Goal: Task Accomplishment & Management: Manage account settings

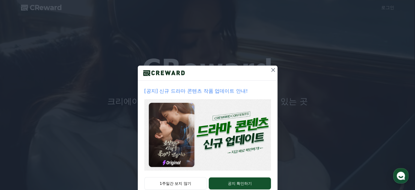
click at [270, 72] on icon at bounding box center [273, 70] width 7 height 7
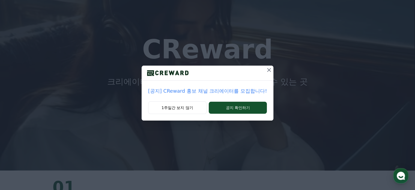
scroll to position [55, 0]
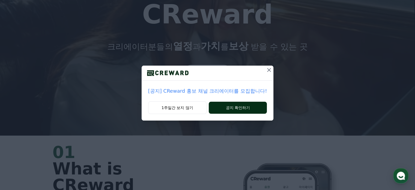
click at [240, 109] on button "공지 확인하기" at bounding box center [238, 107] width 58 height 12
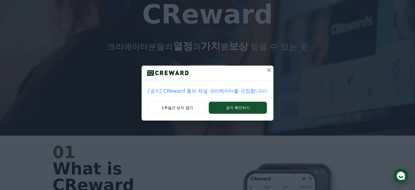
click at [267, 69] on icon at bounding box center [269, 70] width 7 height 7
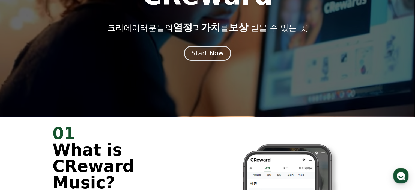
scroll to position [0, 0]
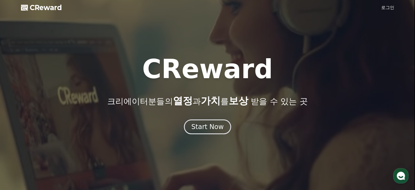
click at [222, 126] on div "Start Now" at bounding box center [207, 126] width 32 height 9
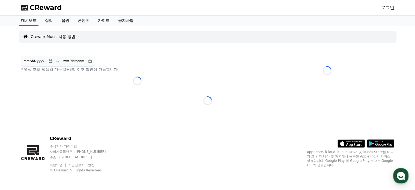
click at [72, 19] on link "음원" at bounding box center [65, 21] width 16 height 10
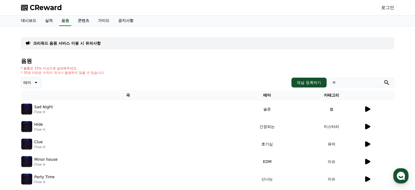
click at [75, 42] on p "크리워드 음원 서비스 이용 시 유의사항" at bounding box center [67, 42] width 68 height 5
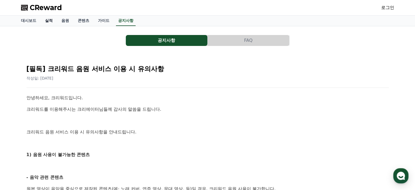
click at [55, 21] on link "실적" at bounding box center [49, 21] width 16 height 10
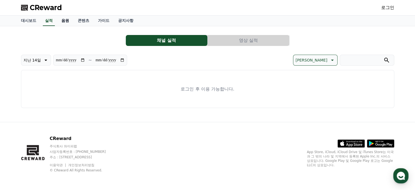
click at [62, 20] on link "음원" at bounding box center [65, 21] width 16 height 10
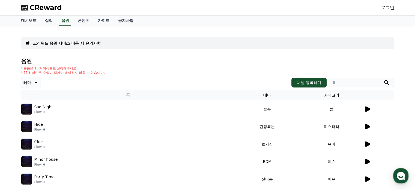
click at [50, 22] on link "실적" at bounding box center [49, 21] width 16 height 10
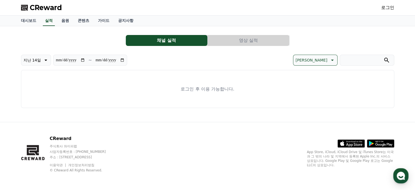
click at [395, 7] on div "CReward 로그인" at bounding box center [208, 7] width 382 height 15
click at [387, 8] on link "로그인" at bounding box center [387, 7] width 13 height 7
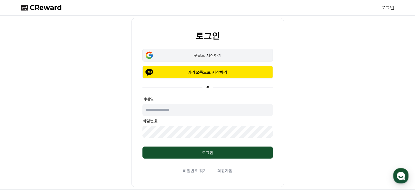
click at [229, 54] on div "구글로 시작하기" at bounding box center [207, 54] width 115 height 5
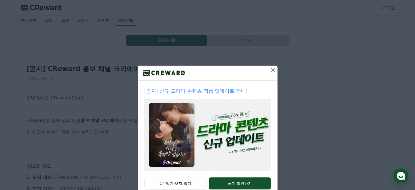
click at [270, 70] on icon at bounding box center [273, 70] width 7 height 7
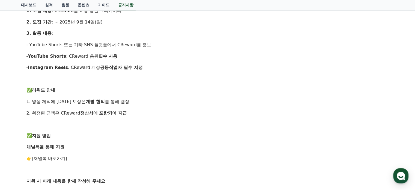
scroll to position [164, 0]
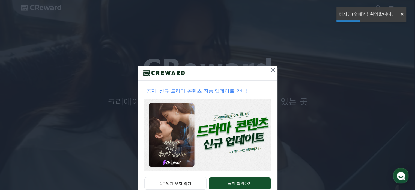
click at [270, 68] on icon at bounding box center [273, 70] width 7 height 7
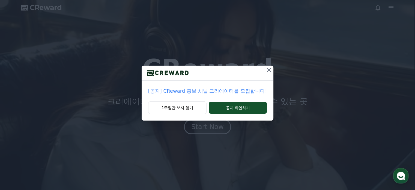
click at [271, 69] on button at bounding box center [268, 69] width 9 height 9
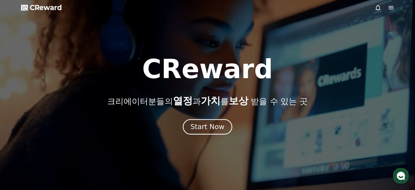
click at [223, 122] on button "Start Now" at bounding box center [207, 127] width 49 height 16
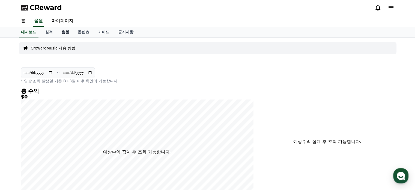
click at [58, 32] on link "음원" at bounding box center [65, 32] width 16 height 10
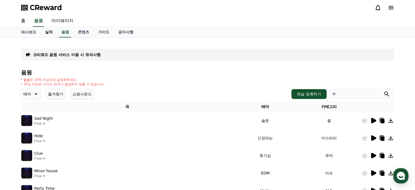
click at [52, 34] on link "실적" at bounding box center [49, 32] width 16 height 10
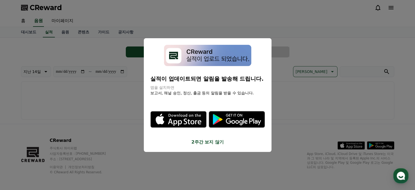
click at [195, 143] on button "2주간 보지 않기" at bounding box center [207, 142] width 115 height 7
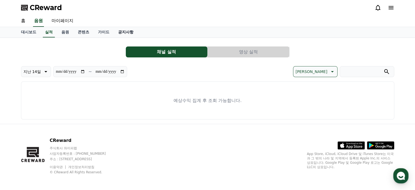
click at [129, 30] on link "공지사항" at bounding box center [126, 32] width 24 height 10
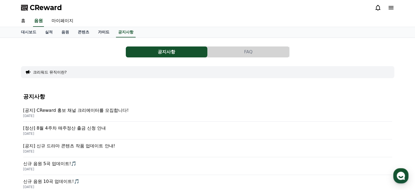
click at [105, 31] on link "가이드" at bounding box center [104, 32] width 20 height 10
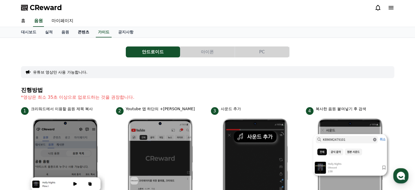
click at [84, 35] on link "콘텐츠" at bounding box center [83, 32] width 20 height 10
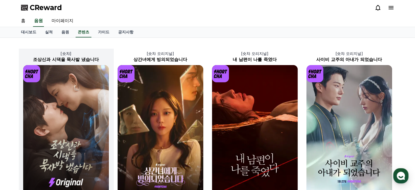
click at [101, 33] on link "가이드" at bounding box center [104, 32] width 20 height 10
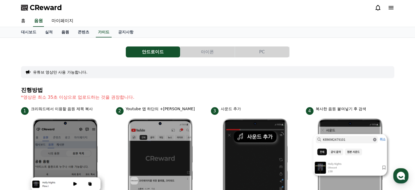
click at [73, 35] on link "음원" at bounding box center [65, 32] width 16 height 10
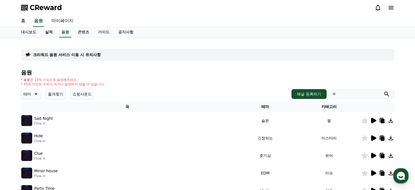
click at [52, 35] on link "실적" at bounding box center [49, 32] width 16 height 10
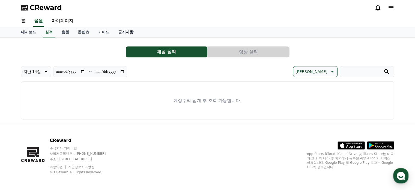
click at [114, 33] on link "공지사항" at bounding box center [126, 32] width 24 height 10
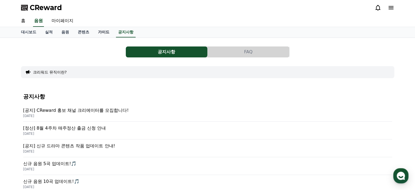
click at [101, 31] on link "가이드" at bounding box center [104, 32] width 20 height 10
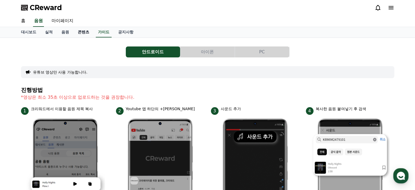
click at [82, 31] on link "콘텐츠" at bounding box center [83, 32] width 20 height 10
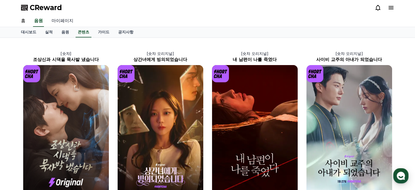
click at [70, 23] on link "마이페이지" at bounding box center [62, 20] width 31 height 11
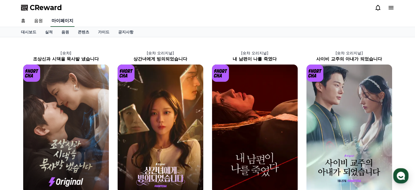
select select "**********"
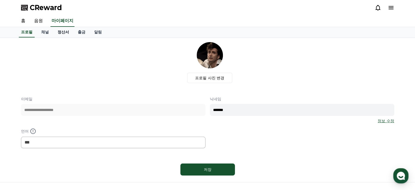
click at [65, 32] on link "정산서" at bounding box center [63, 32] width 20 height 10
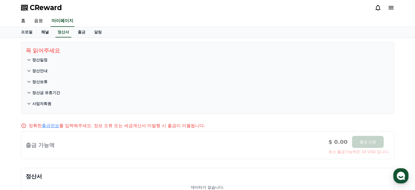
click at [46, 32] on link "채널" at bounding box center [45, 32] width 16 height 10
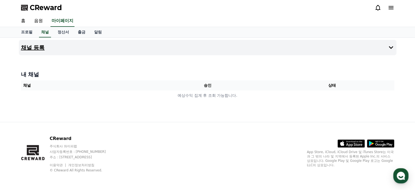
click at [42, 54] on button "채널 등록" at bounding box center [207, 47] width 377 height 15
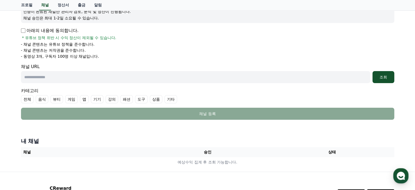
scroll to position [55, 0]
